Goal: Find specific page/section: Find specific page/section

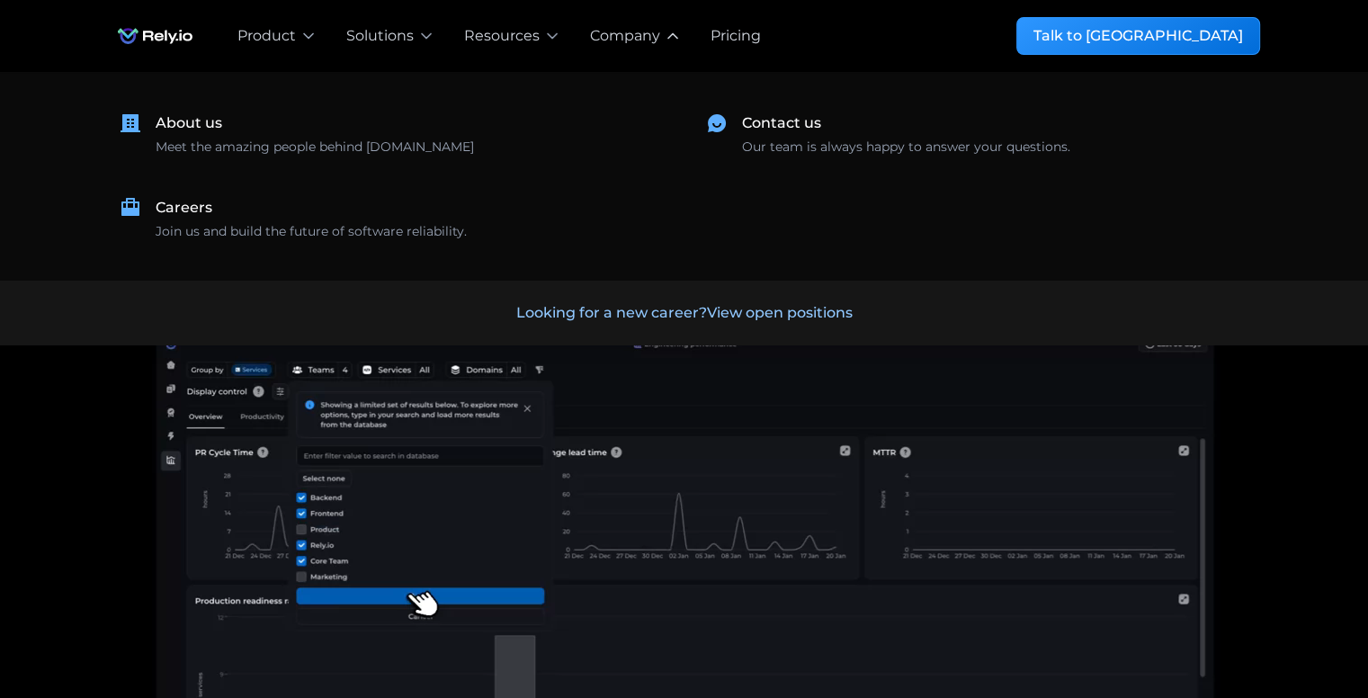
click at [632, 45] on div "Company" at bounding box center [625, 36] width 70 height 22
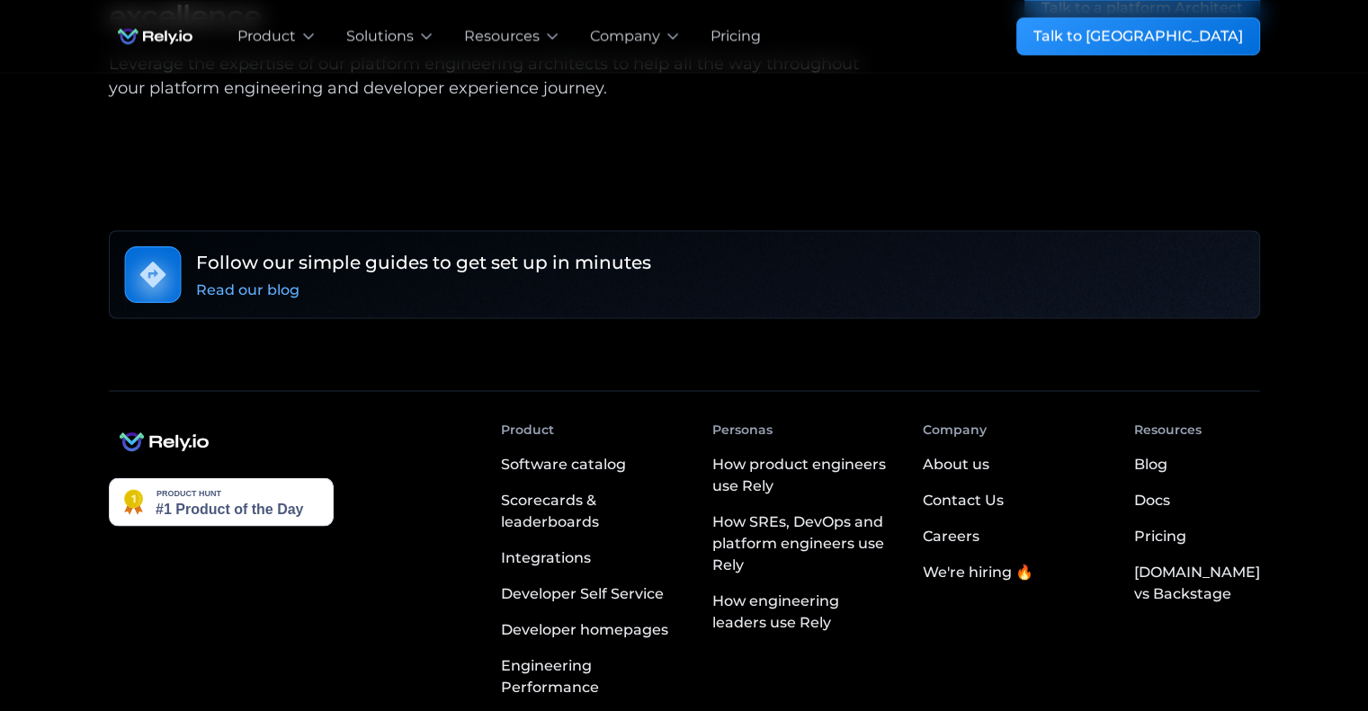
scroll to position [3215, 0]
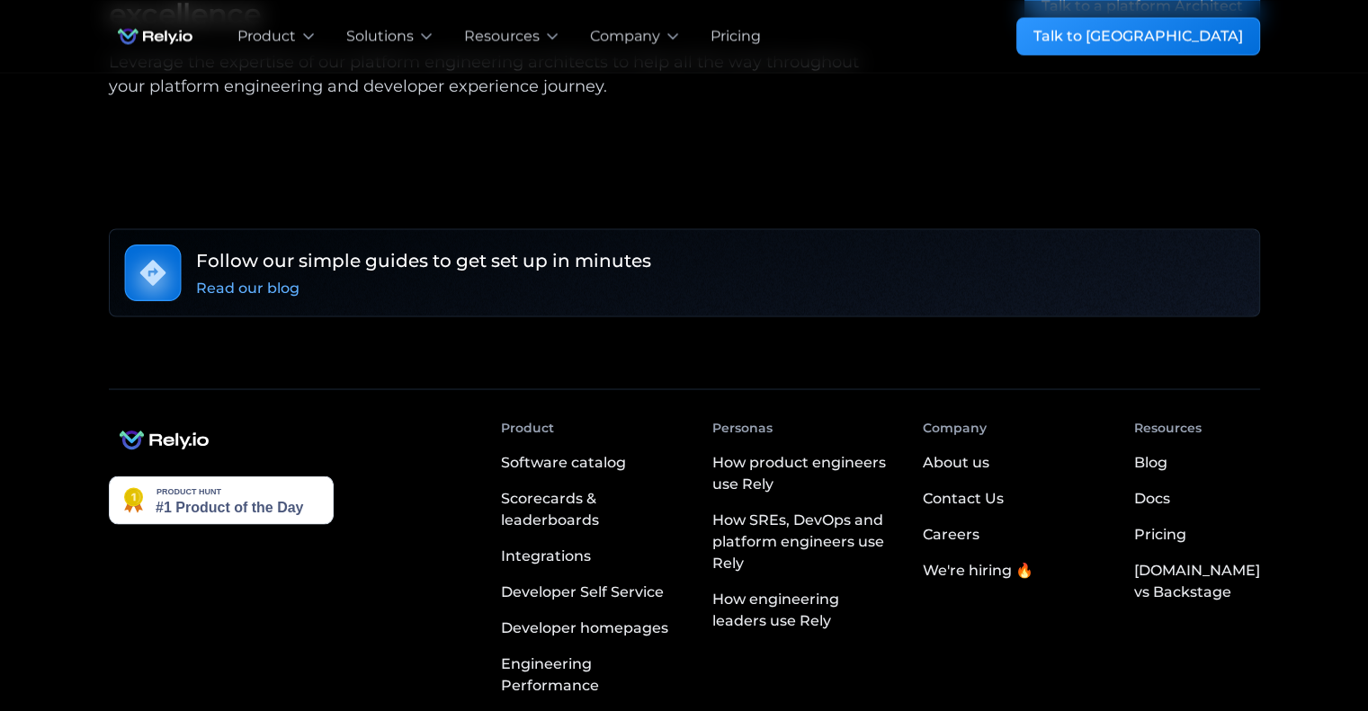
click at [972, 523] on div "Careers" at bounding box center [951, 534] width 57 height 22
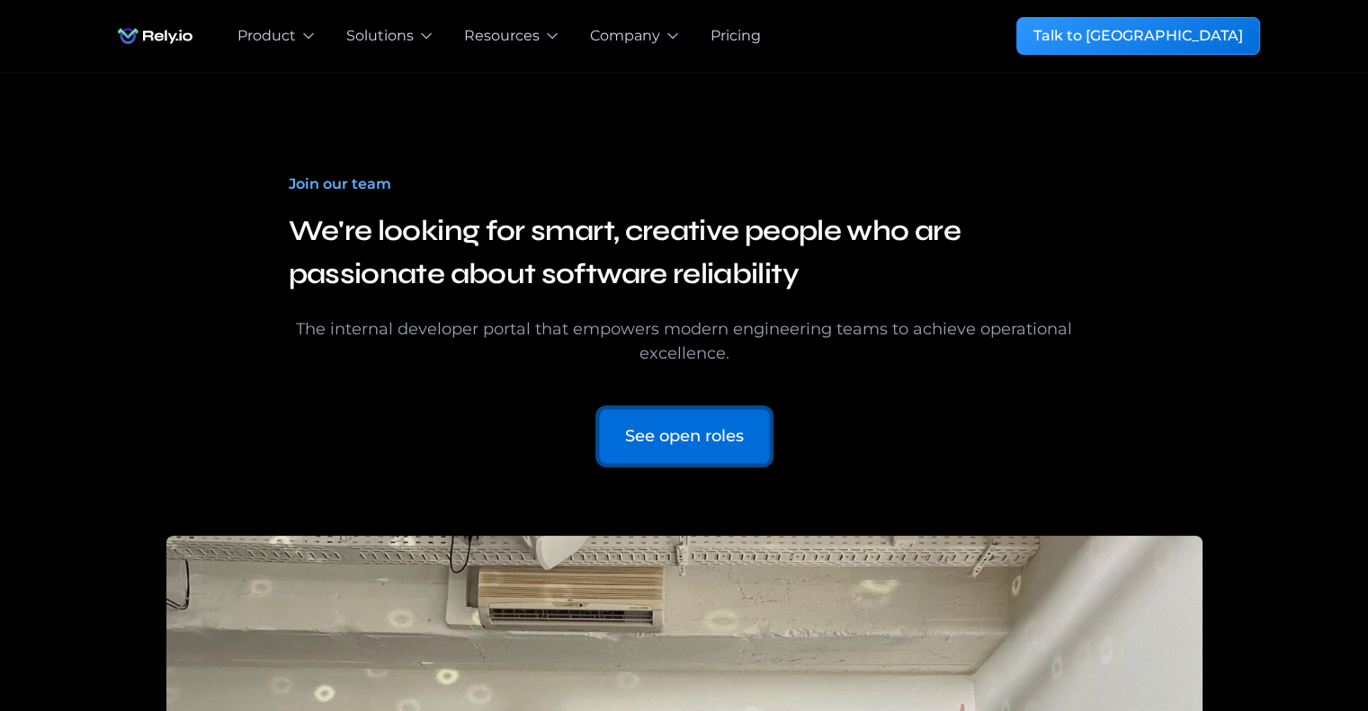
click at [745, 450] on link "See open roles" at bounding box center [684, 436] width 171 height 55
